Goal: Find specific fact: Find specific fact

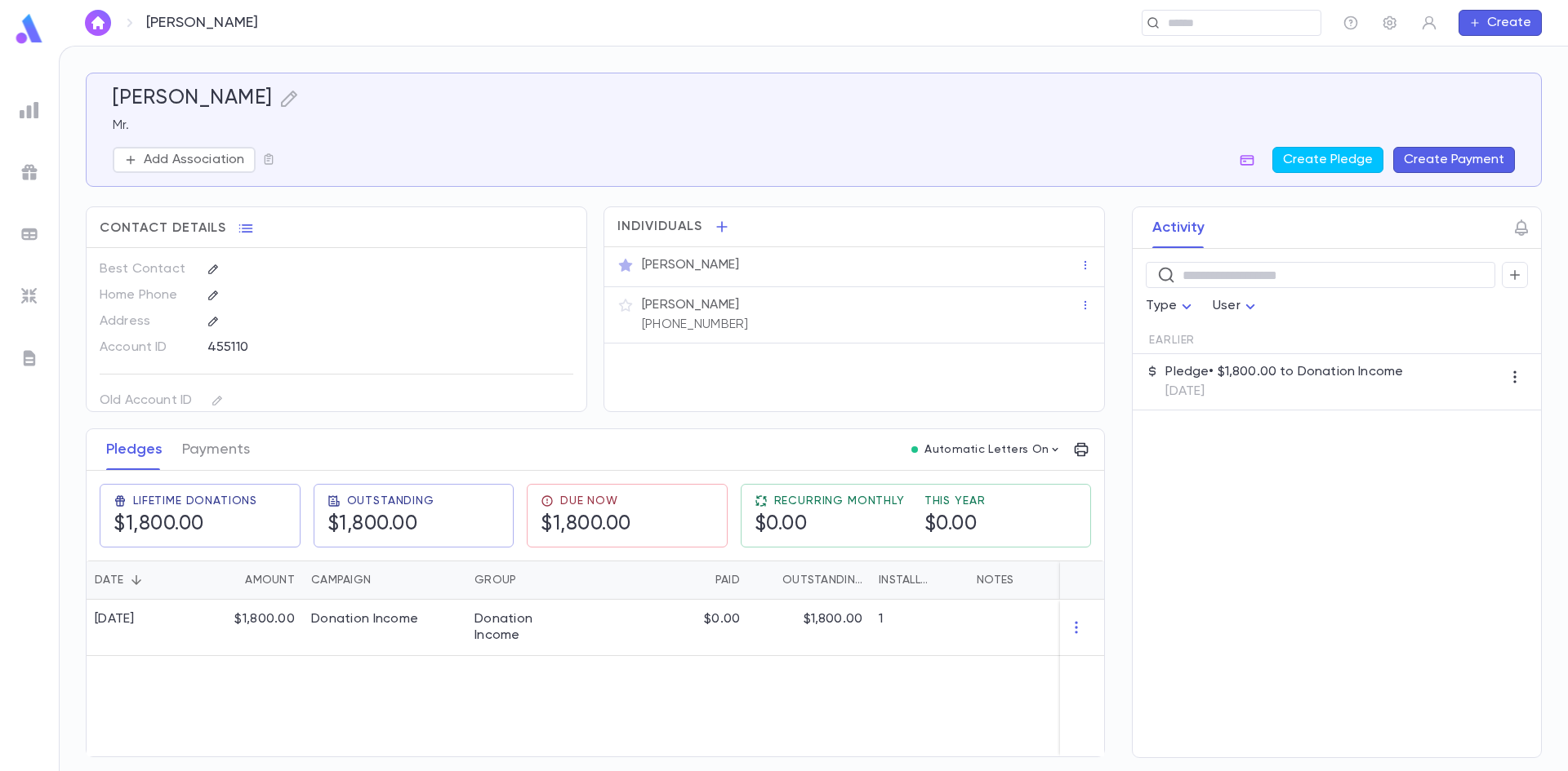
click at [111, 22] on div "[PERSON_NAME]" at bounding box center [177, 23] width 182 height 26
click at [109, 23] on button "button" at bounding box center [98, 23] width 26 height 26
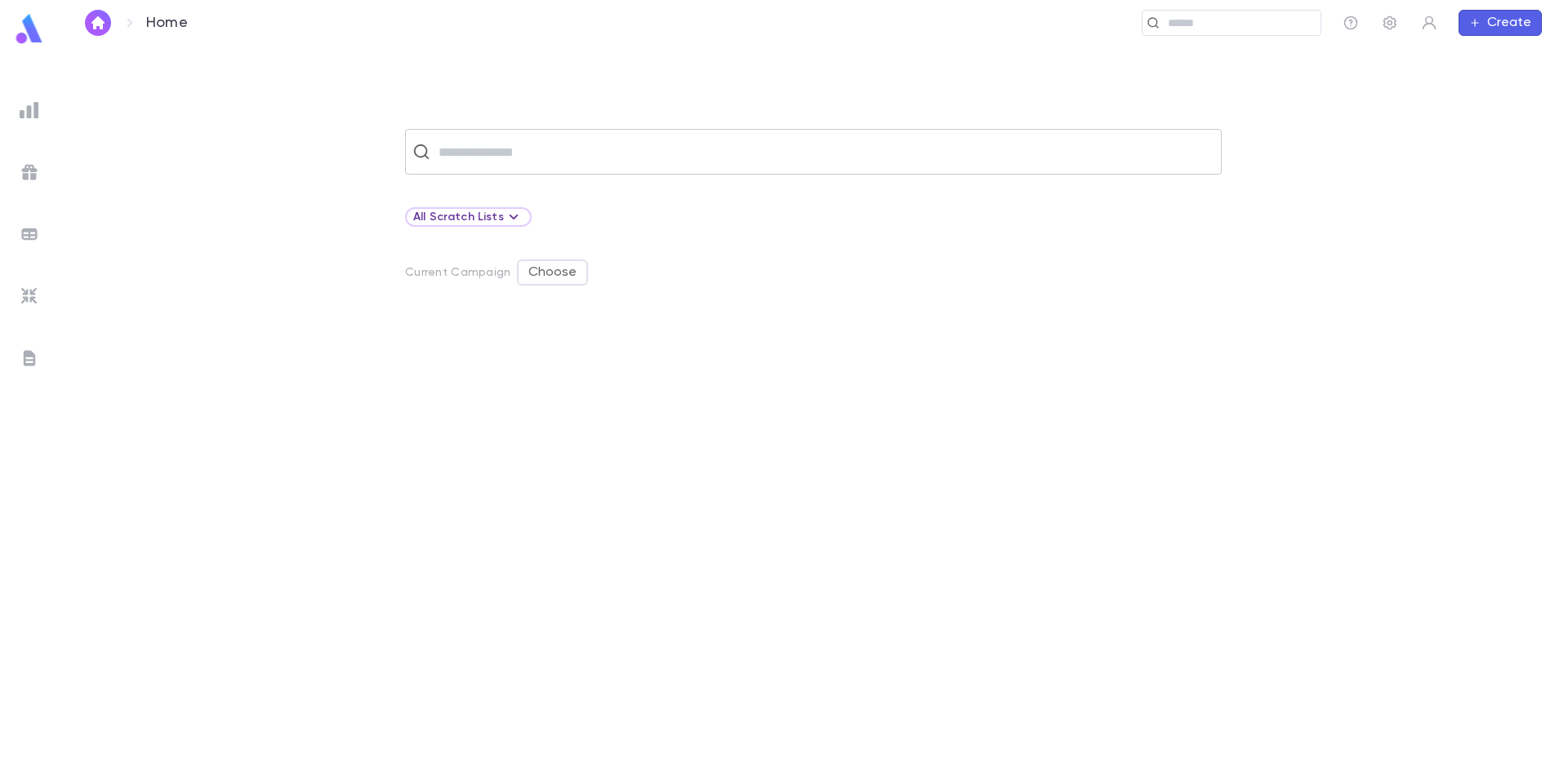
click at [485, 153] on input "text" at bounding box center [824, 151] width 781 height 31
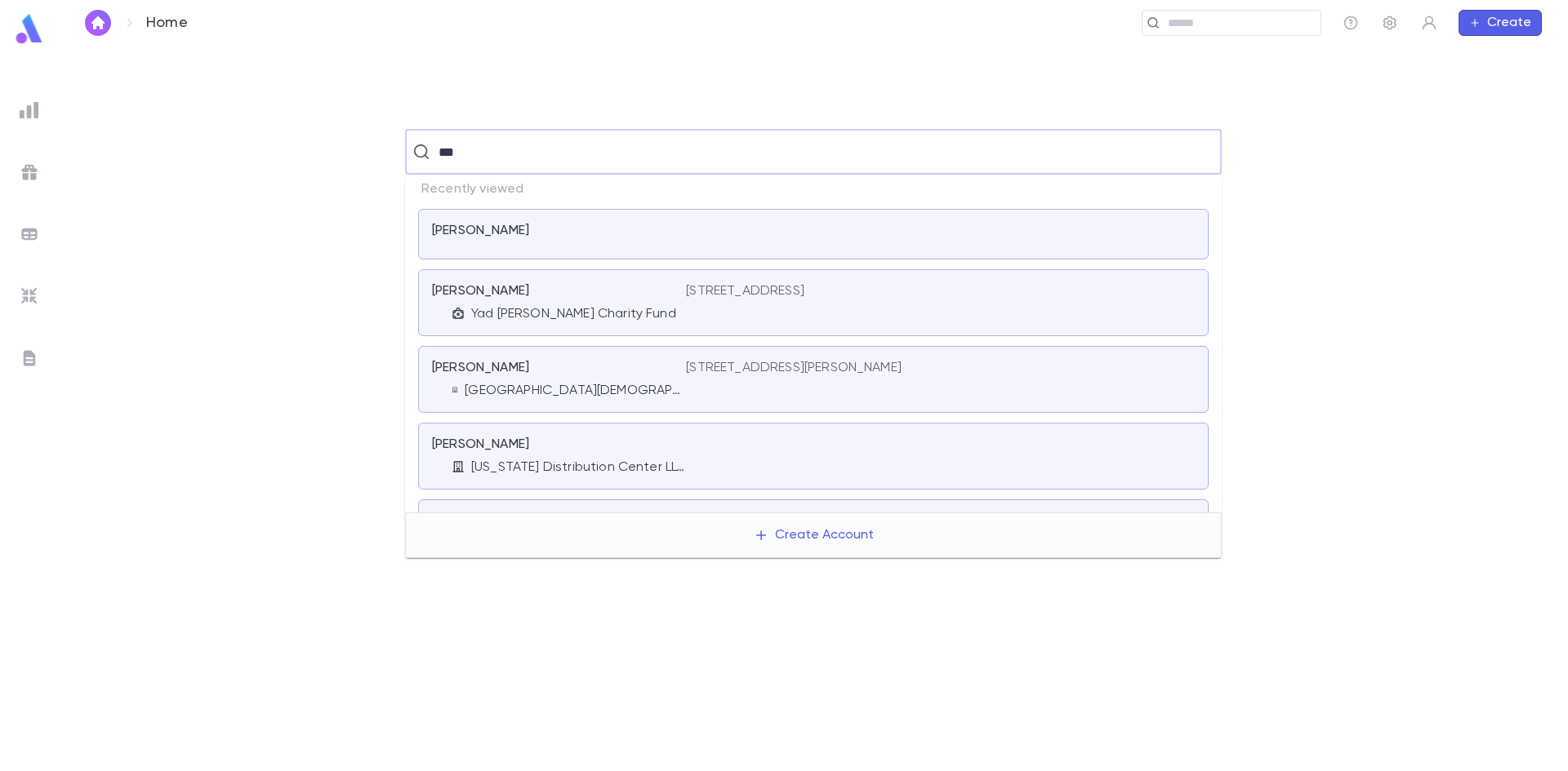
type input "****"
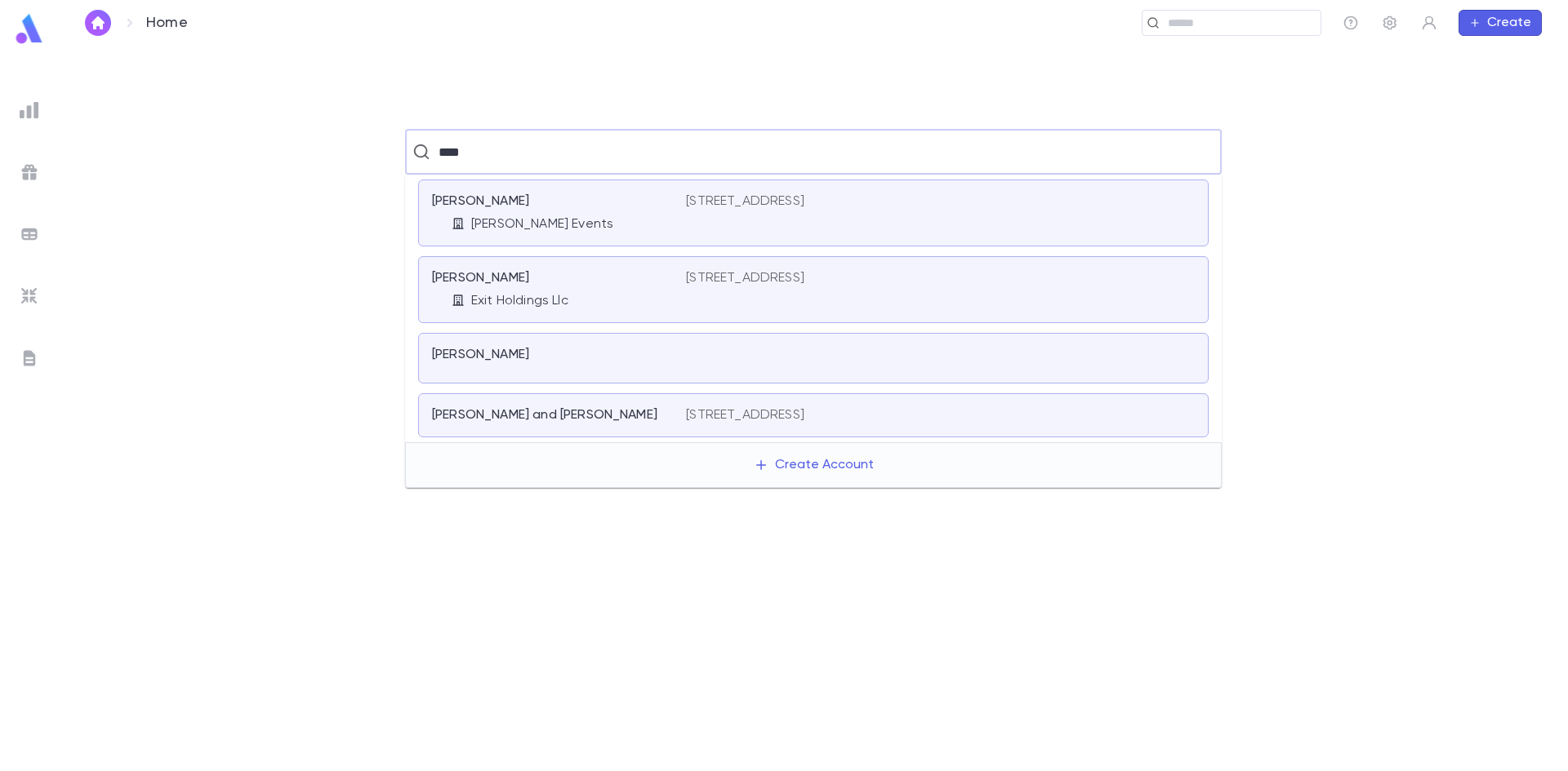
click at [510, 224] on p "[PERSON_NAME] Events" at bounding box center [542, 224] width 142 height 16
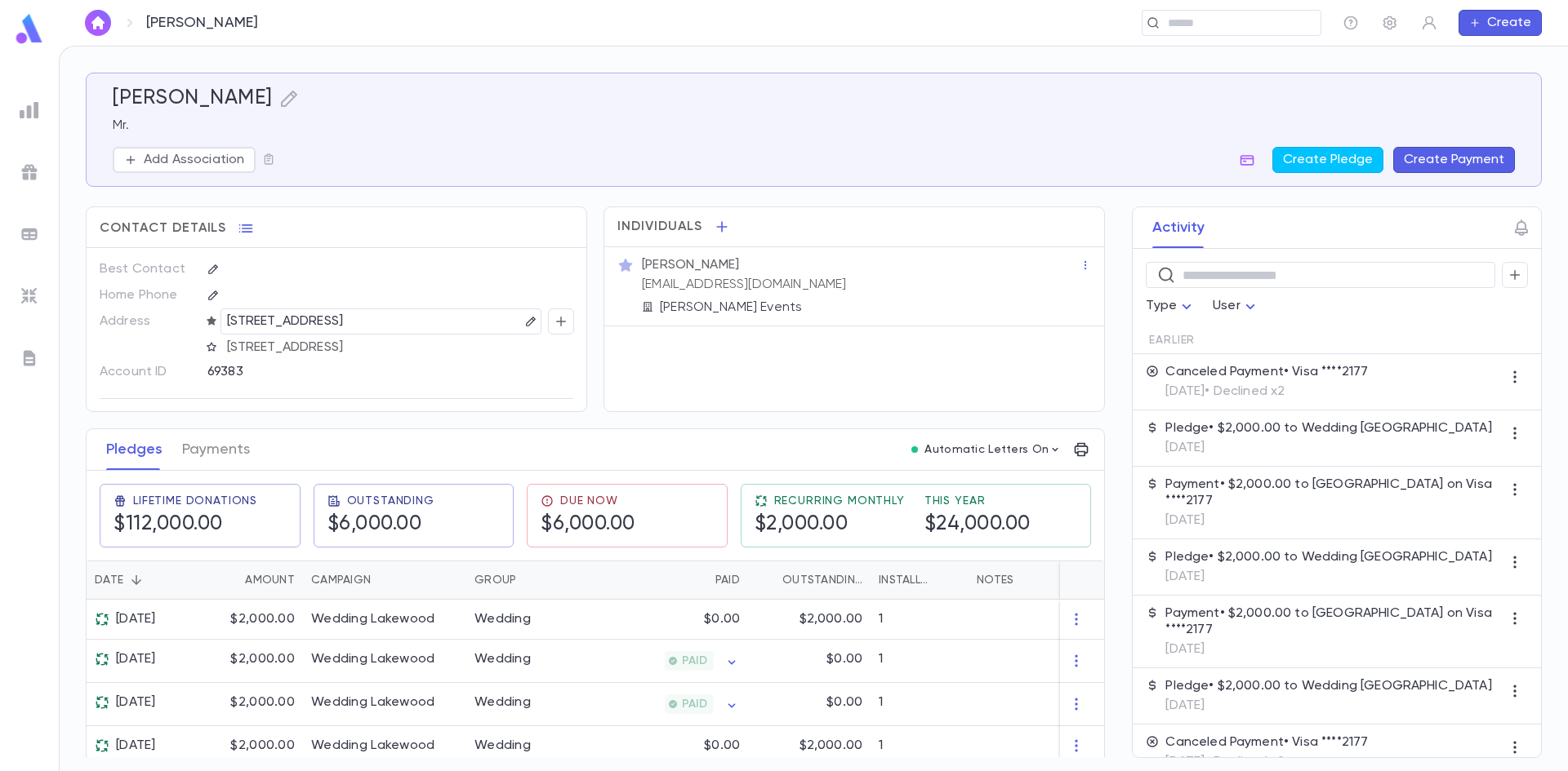
click at [344, 323] on p "[STREET_ADDRESS]" at bounding box center [286, 321] width 117 height 19
click at [344, 322] on p "[STREET_ADDRESS]" at bounding box center [286, 321] width 117 height 19
drag, startPoint x: 486, startPoint y: 323, endPoint x: 225, endPoint y: 312, distance: 261.2
click at [225, 312] on div "[STREET_ADDRESS]" at bounding box center [381, 321] width 322 height 26
copy p "[STREET_ADDRESS]"
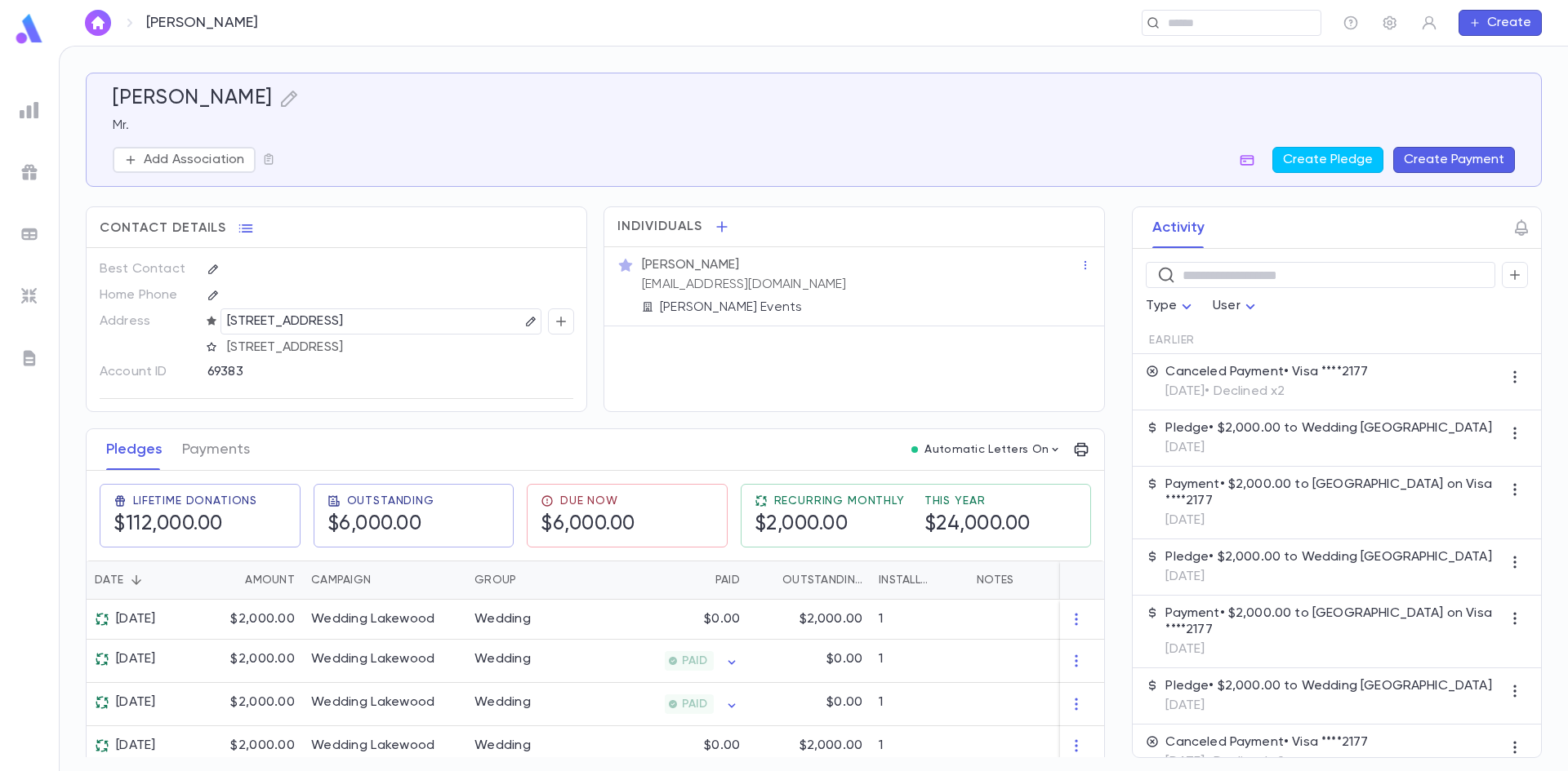
drag, startPoint x: 363, startPoint y: 324, endPoint x: 355, endPoint y: 327, distance: 8.5
click at [344, 324] on p "[STREET_ADDRESS]" at bounding box center [286, 321] width 117 height 19
drag, startPoint x: 487, startPoint y: 320, endPoint x: 502, endPoint y: 319, distance: 15.0
click at [103, 25] on img "button" at bounding box center [97, 22] width 19 height 13
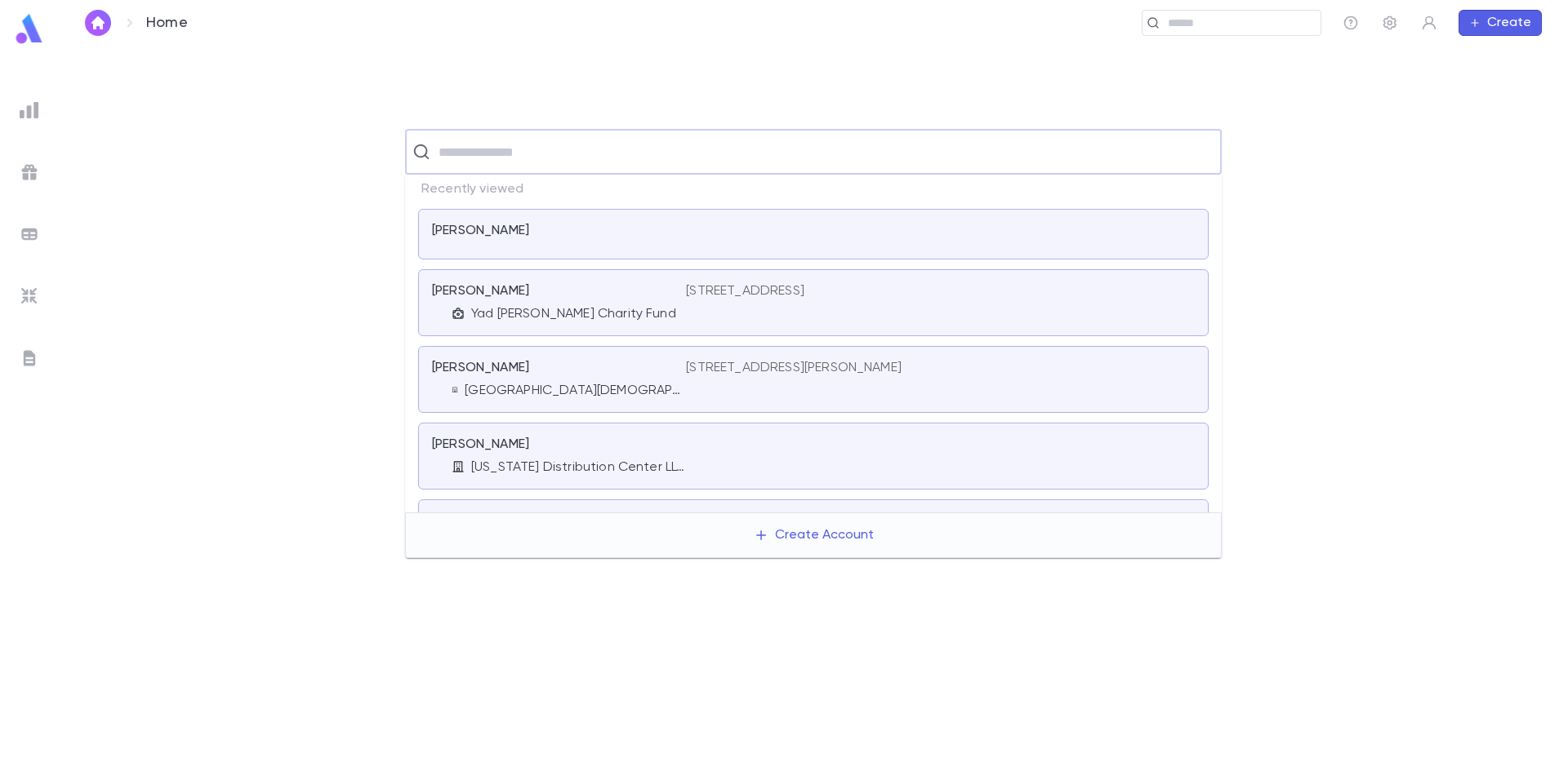
click at [544, 152] on input "text" at bounding box center [824, 151] width 781 height 31
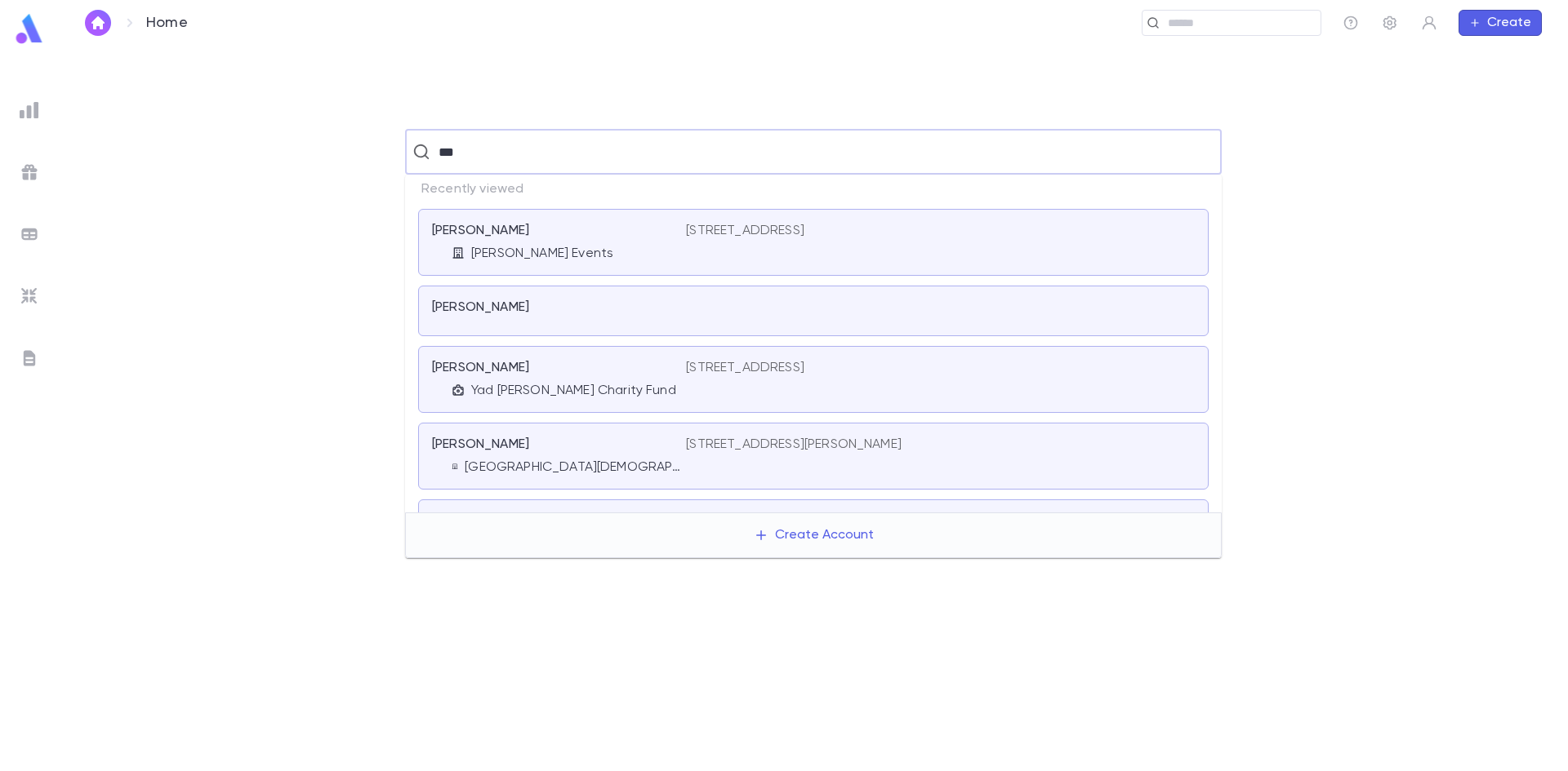
type input "****"
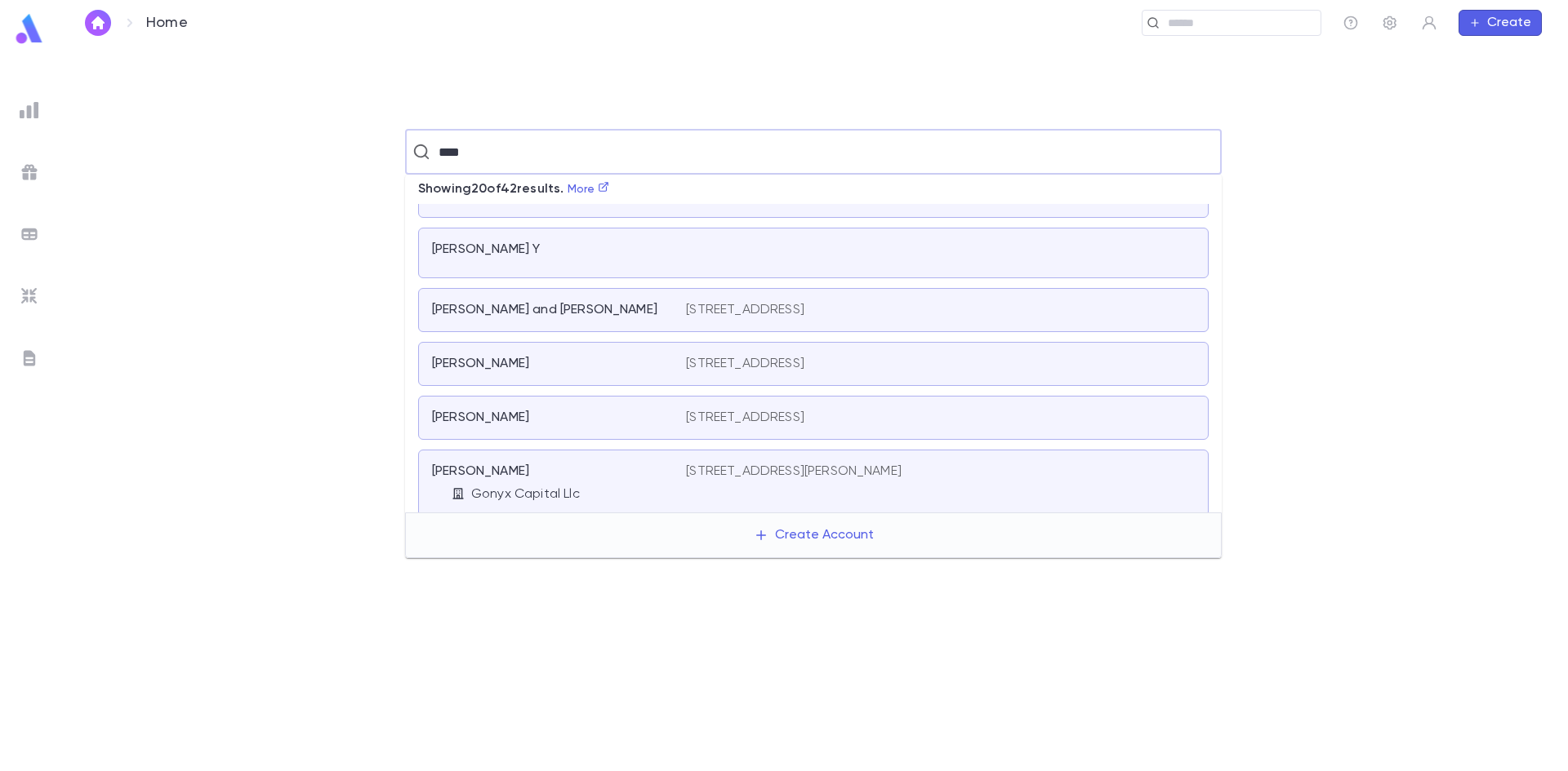
scroll to position [883, 0]
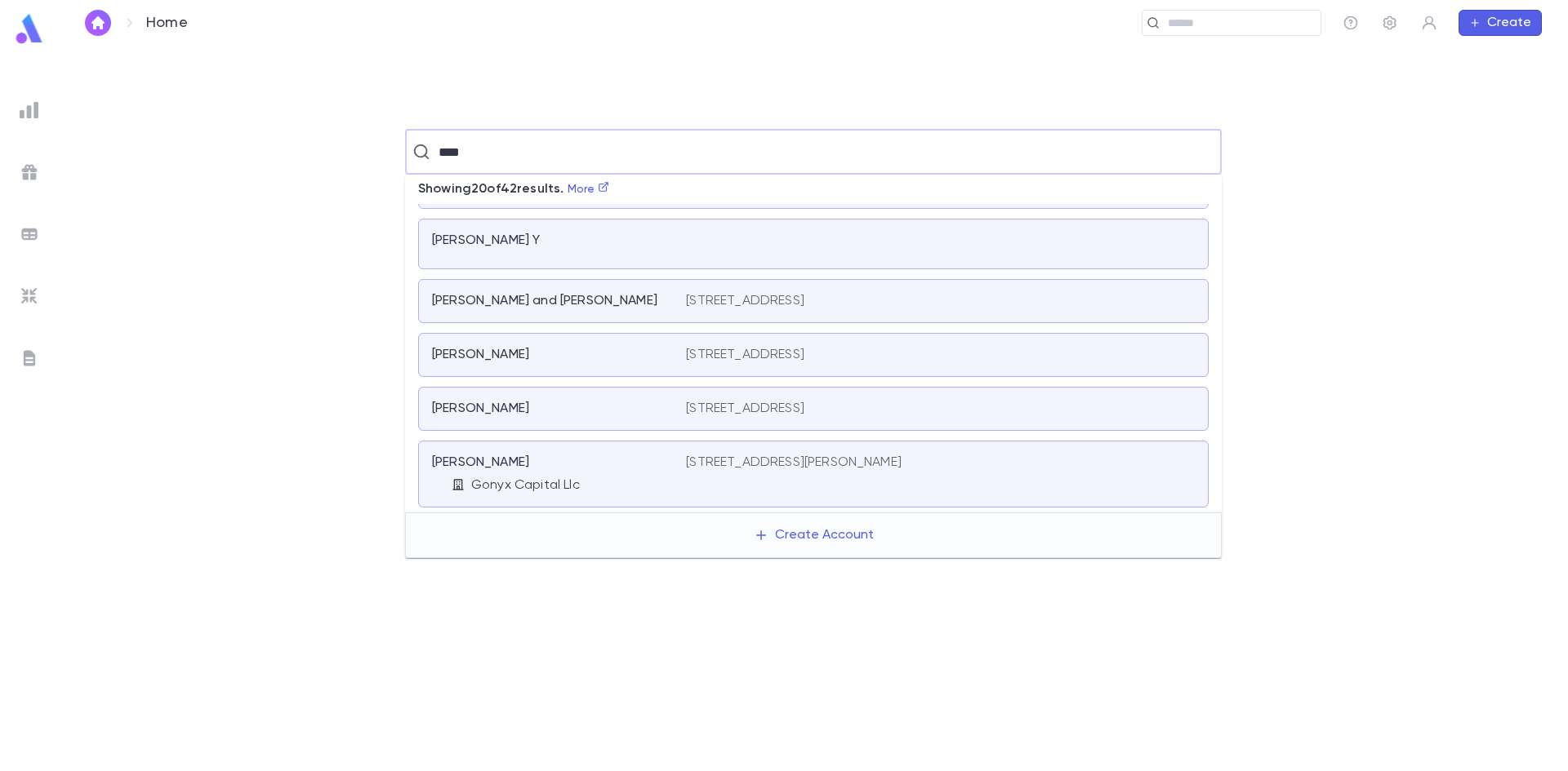
click at [567, 463] on div "[PERSON_NAME]" at bounding box center [548, 462] width 234 height 16
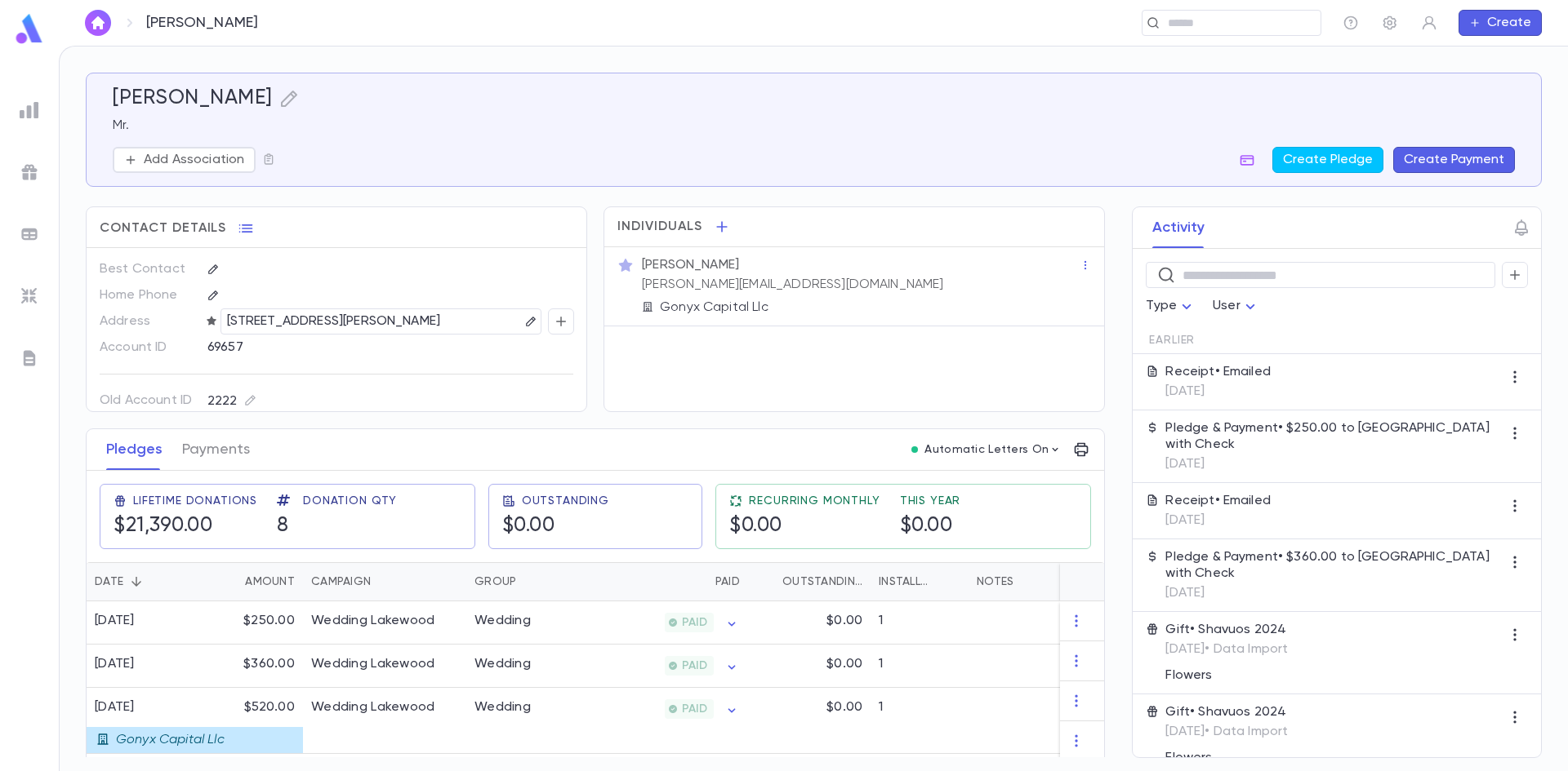
click at [428, 325] on p "[STREET_ADDRESS][PERSON_NAME]" at bounding box center [334, 321] width 214 height 19
click at [455, 328] on div "[STREET_ADDRESS][PERSON_NAME]" at bounding box center [384, 321] width 314 height 24
click at [449, 325] on div "[STREET_ADDRESS][PERSON_NAME]" at bounding box center [384, 321] width 314 height 24
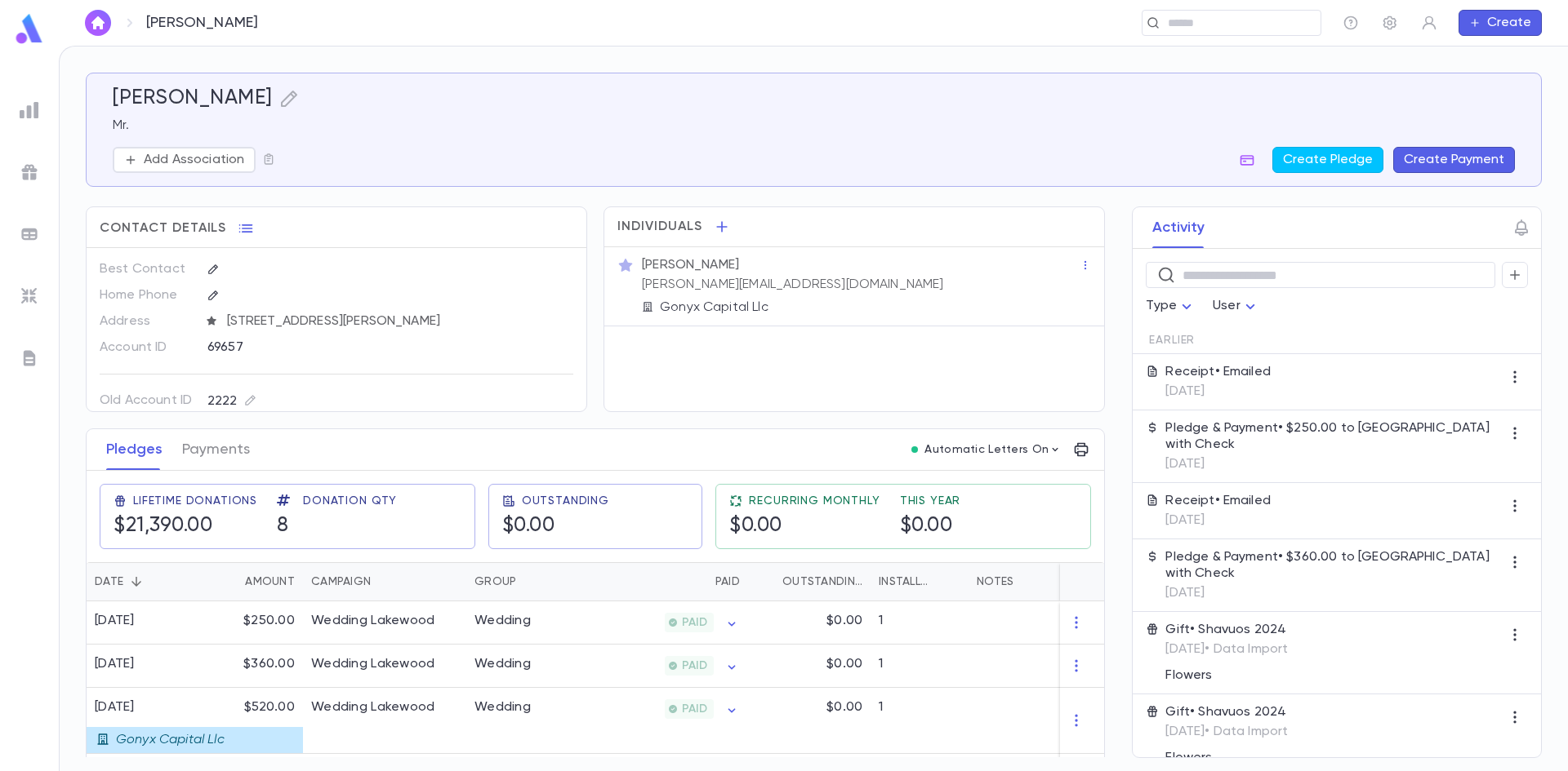
drag, startPoint x: 445, startPoint y: 325, endPoint x: 212, endPoint y: 315, distance: 233.2
click at [441, 323] on p "[STREET_ADDRESS][PERSON_NAME]" at bounding box center [334, 321] width 214 height 19
drag, startPoint x: 450, startPoint y: 322, endPoint x: 230, endPoint y: 324, distance: 220.0
click at [230, 324] on div "[STREET_ADDRESS][PERSON_NAME]" at bounding box center [384, 321] width 314 height 24
copy p "[STREET_ADDRESS][PERSON_NAME]"
